Goal: Information Seeking & Learning: Learn about a topic

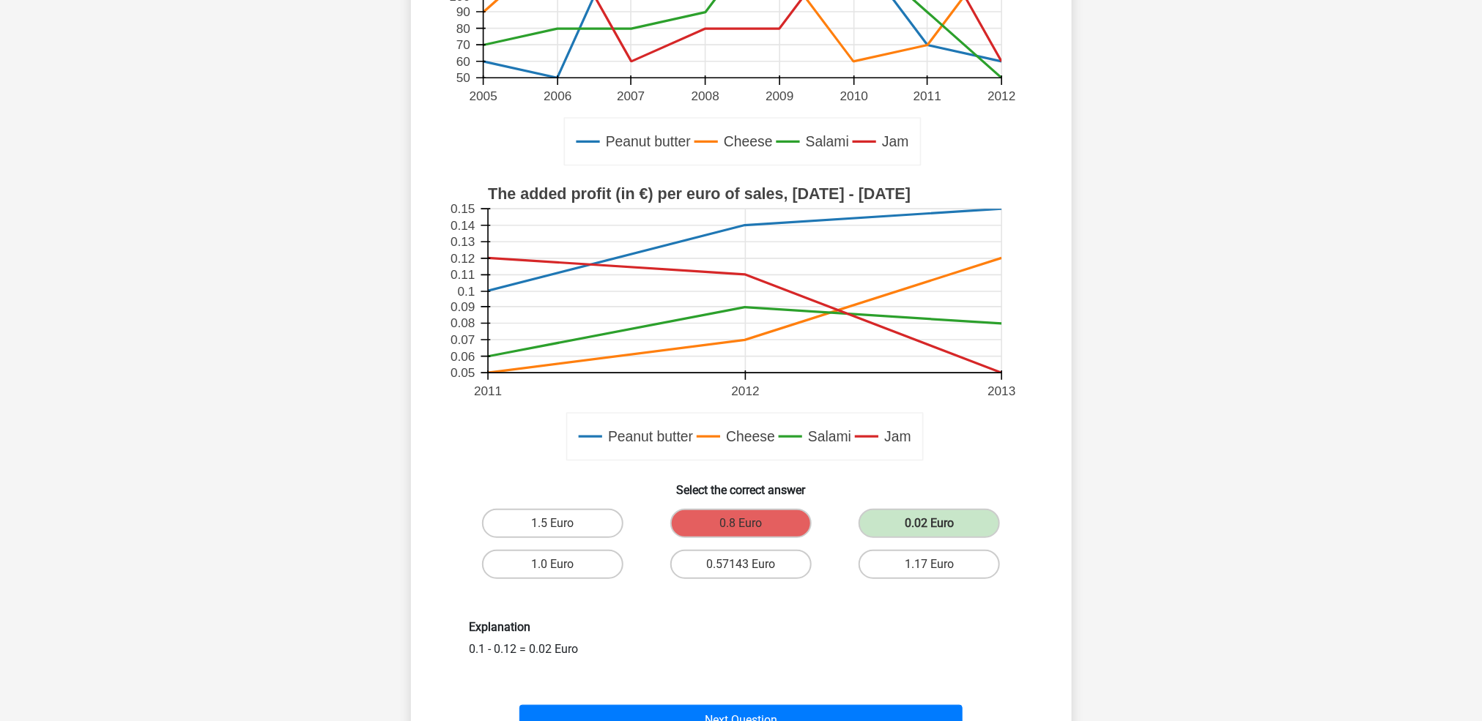
drag, startPoint x: 1463, startPoint y: 409, endPoint x: 1479, endPoint y: 477, distance: 70.0
click at [1479, 477] on div "Go premium Zikri [EMAIL_ADDRESS][DOMAIN_NAME]" at bounding box center [741, 473] width 1482 height 1525
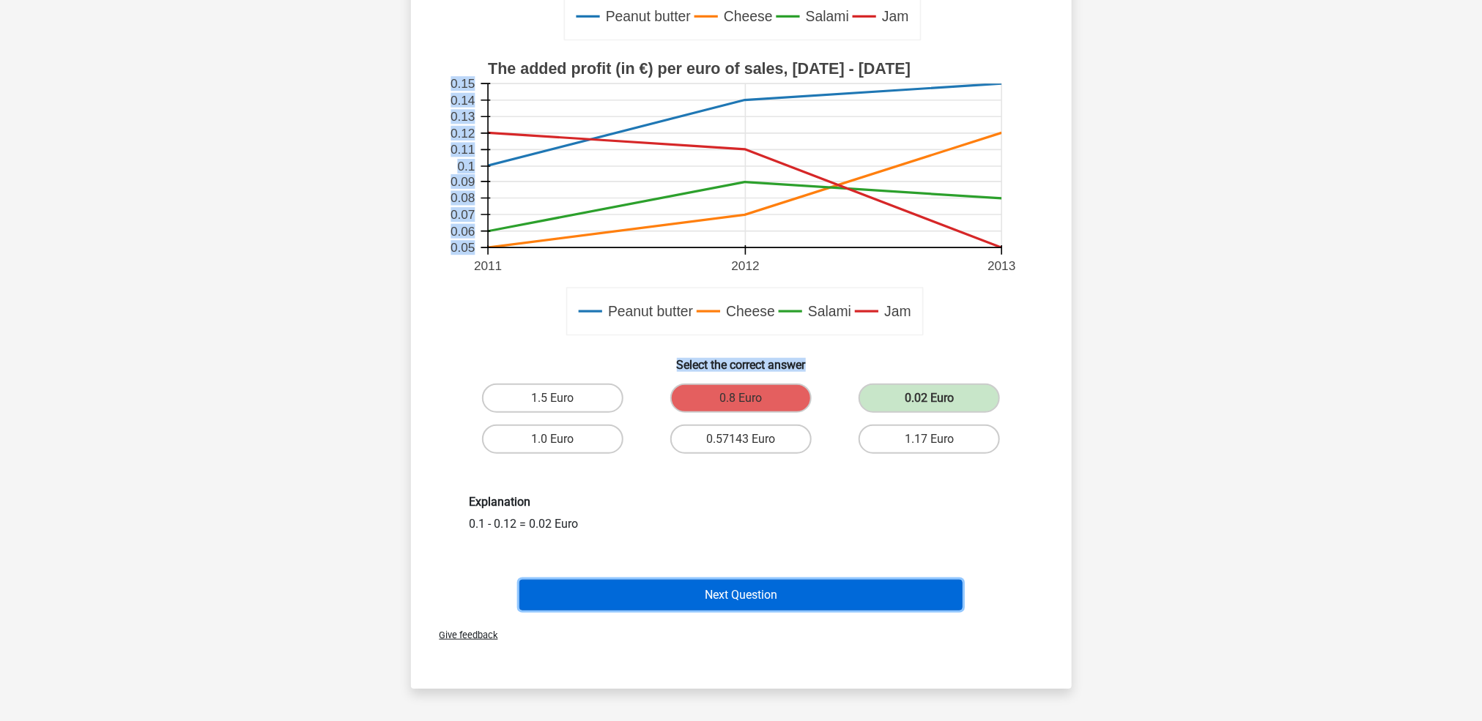
click at [822, 587] on button "Next Question" at bounding box center [740, 595] width 443 height 31
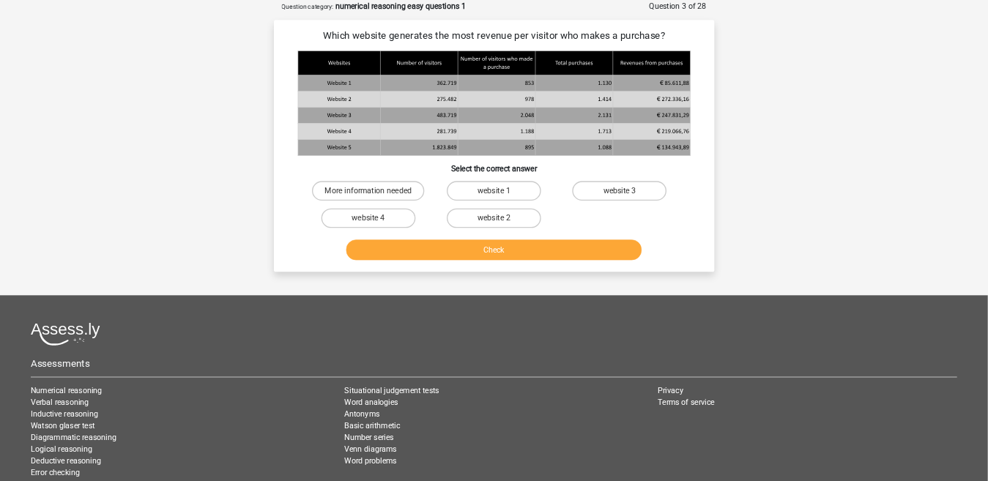
scroll to position [0, 0]
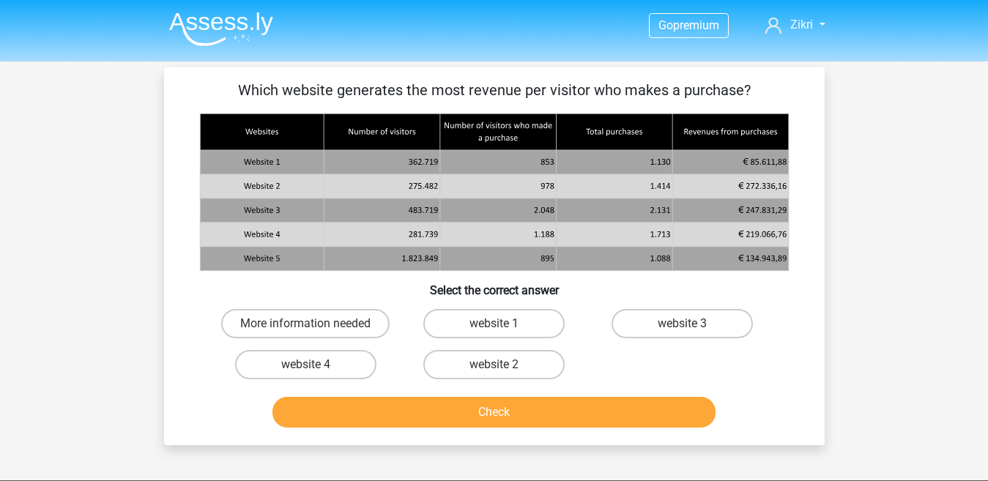
drag, startPoint x: 1444, startPoint y: 1, endPoint x: 904, endPoint y: 316, distance: 625.3
click at [904, 316] on div "Go premium Zikri [EMAIL_ADDRESS][DOMAIN_NAME]" at bounding box center [494, 433] width 988 height 867
click at [349, 332] on label "More information needed" at bounding box center [305, 323] width 168 height 29
click at [315, 332] on input "More information needed" at bounding box center [310, 329] width 10 height 10
radio input "true"
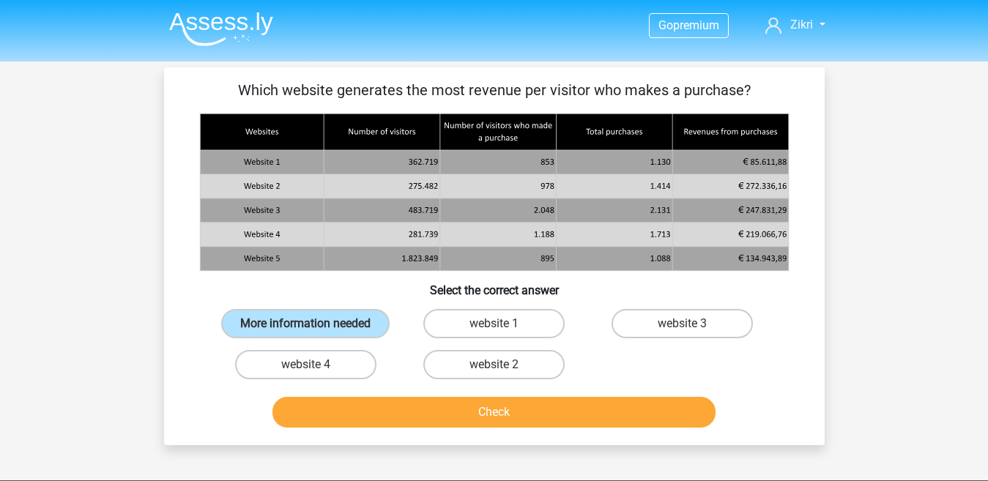
click at [453, 396] on div "Check" at bounding box center [494, 409] width 614 height 48
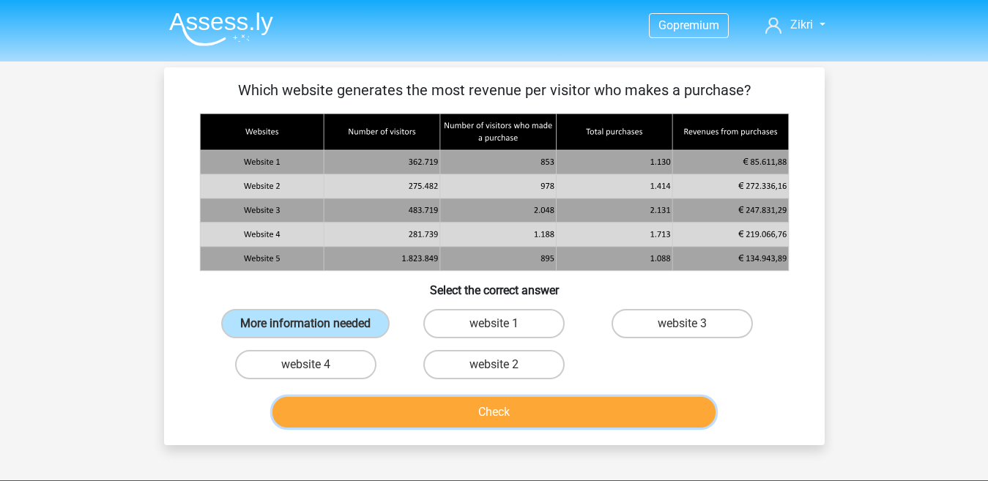
click at [453, 406] on button "Check" at bounding box center [493, 412] width 443 height 31
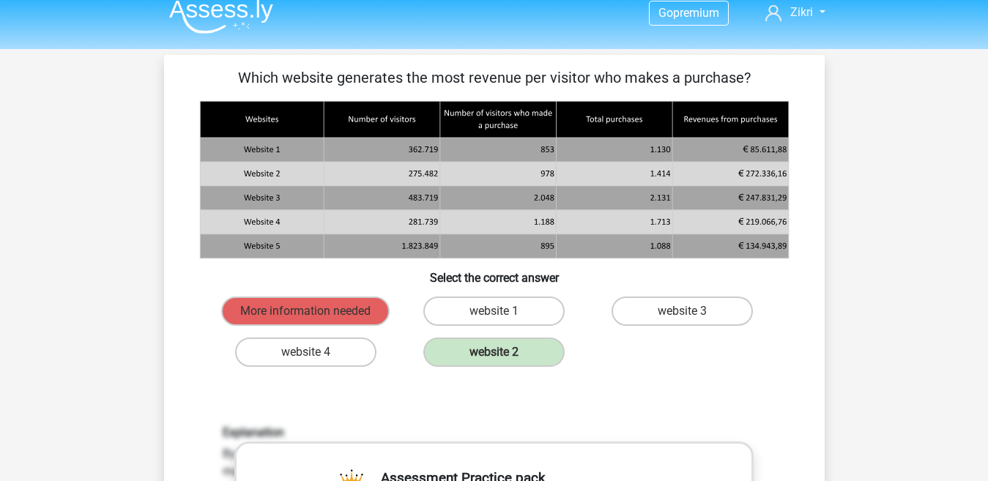
scroll to position [1, 0]
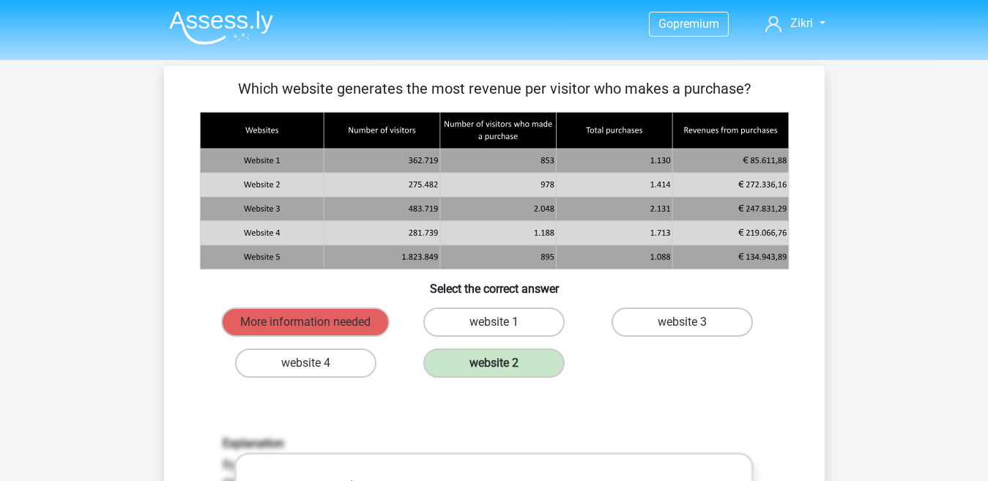
click at [241, 15] on img at bounding box center [221, 27] width 104 height 34
